Goal: Check status

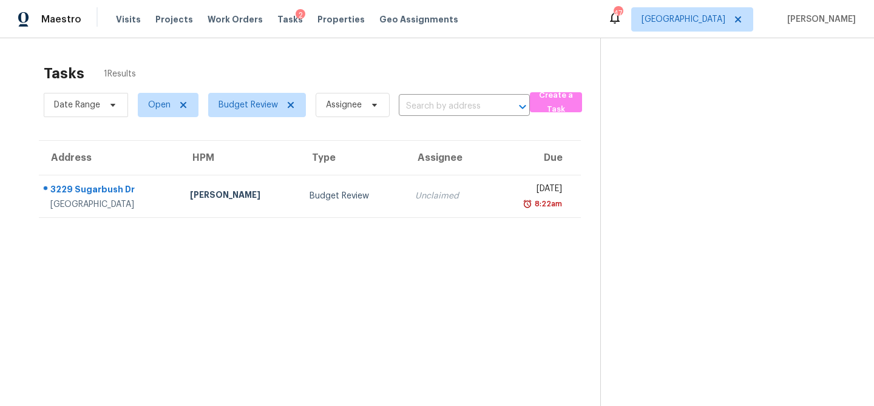
scroll to position [38, 0]
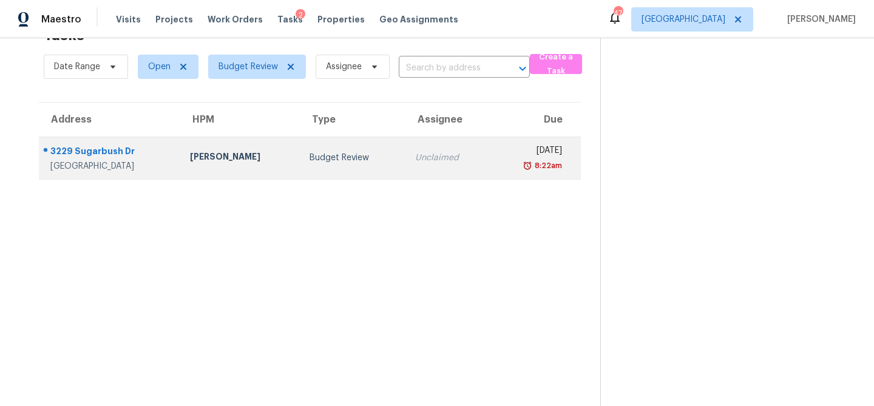
click at [190, 161] on div "RonDerrick Jackson" at bounding box center [240, 157] width 101 height 15
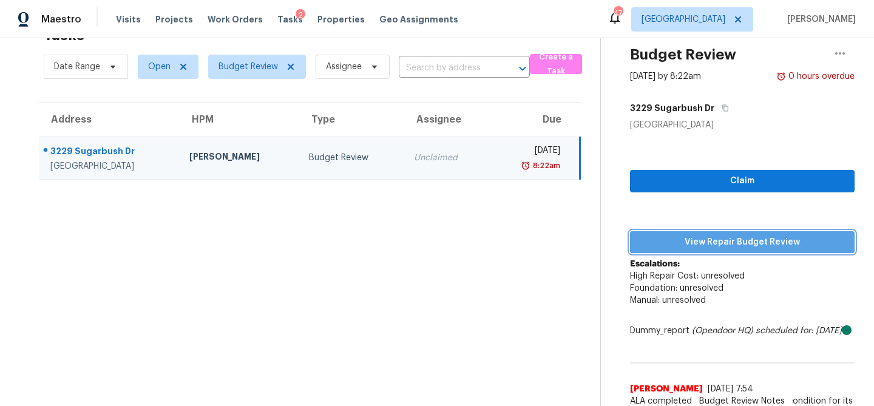
click at [698, 243] on span "View Repair Budget Review" at bounding box center [741, 242] width 205 height 15
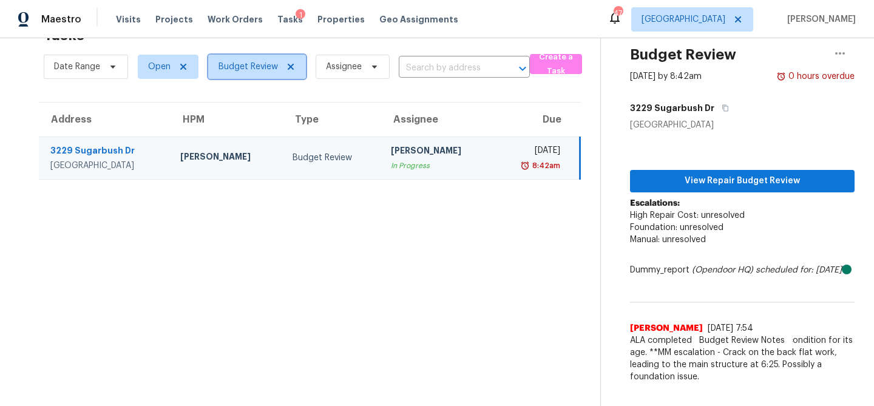
click at [261, 69] on span "Budget Review" at bounding box center [247, 67] width 59 height 12
